Goal: Download file/media

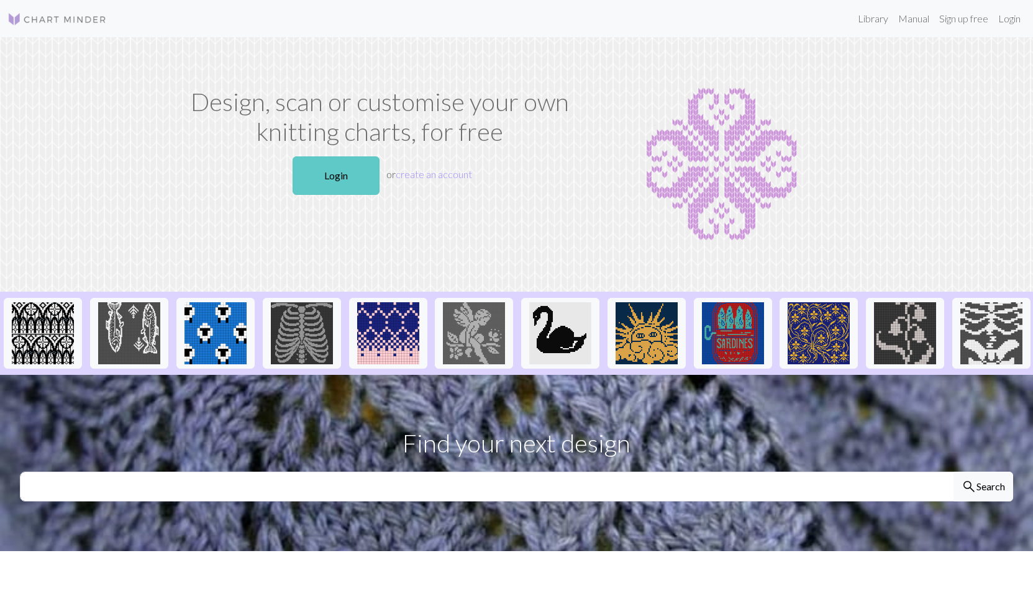
click at [343, 177] on link "Login" at bounding box center [336, 176] width 87 height 39
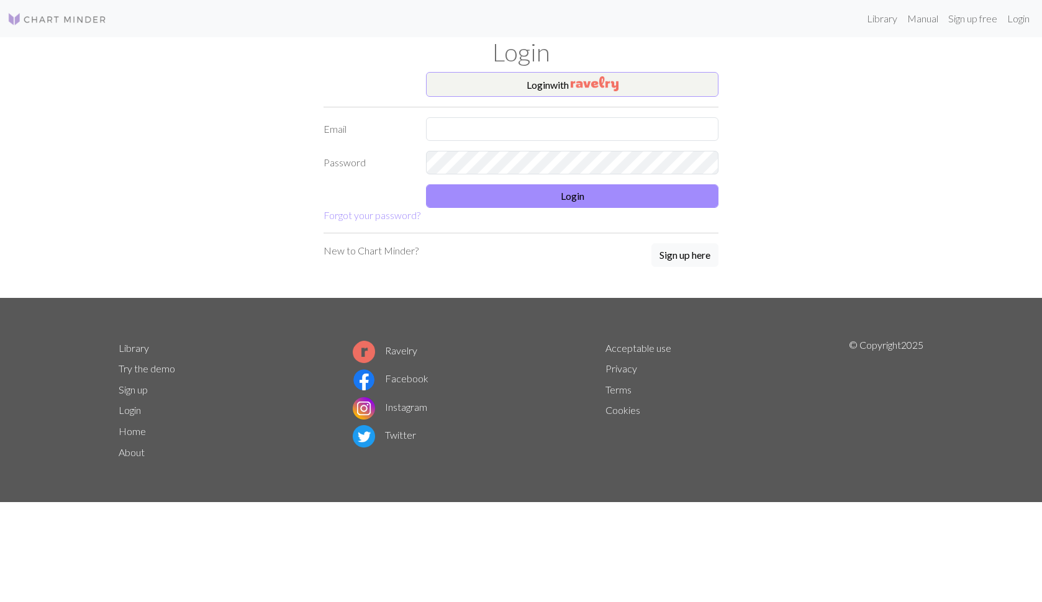
click at [559, 88] on button "Login with" at bounding box center [572, 84] width 293 height 25
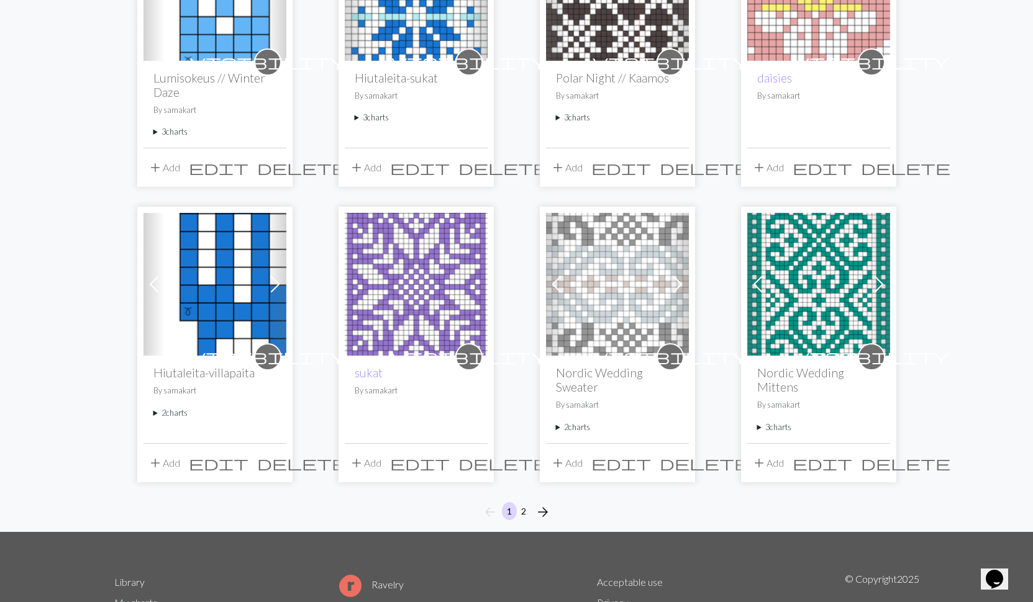
scroll to position [815, 0]
click at [630, 269] on img at bounding box center [617, 283] width 143 height 143
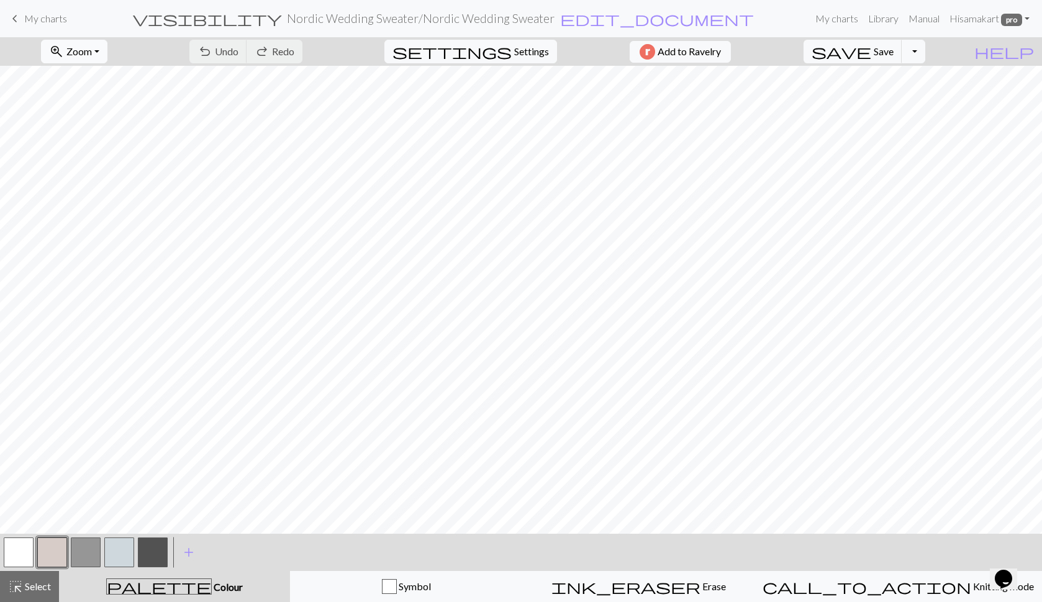
click at [92, 55] on span "Zoom" at bounding box center [78, 51] width 25 height 12
click at [100, 75] on button "Fit all" at bounding box center [91, 79] width 98 height 20
click at [925, 49] on button "Toggle Dropdown" at bounding box center [914, 52] width 24 height 24
click at [884, 102] on button "save_alt Download" at bounding box center [822, 99] width 205 height 20
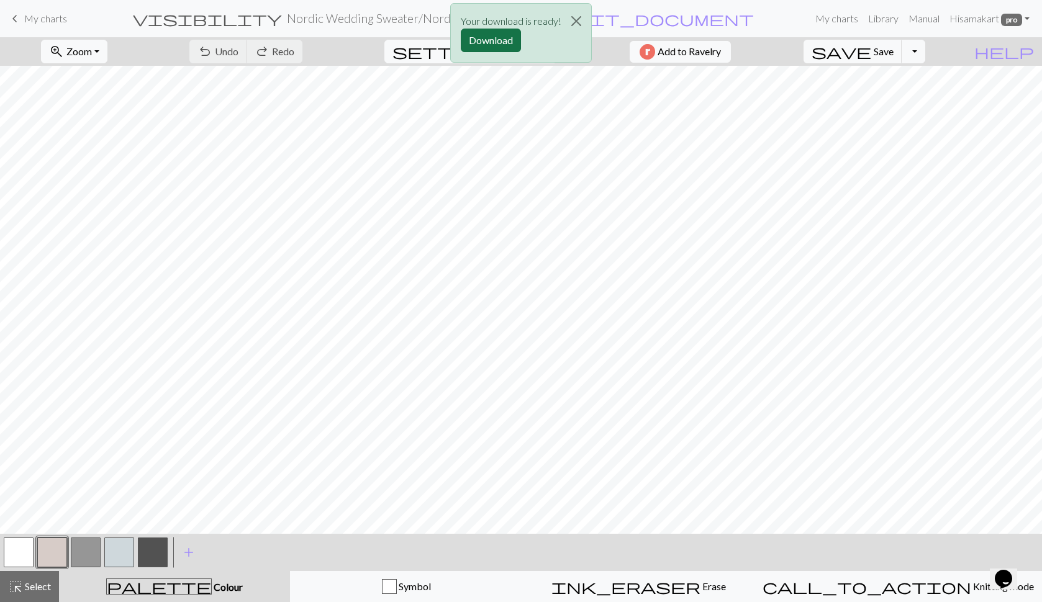
click at [493, 36] on button "Download" at bounding box center [491, 41] width 60 height 24
